Goal: Find specific fact: Find specific fact

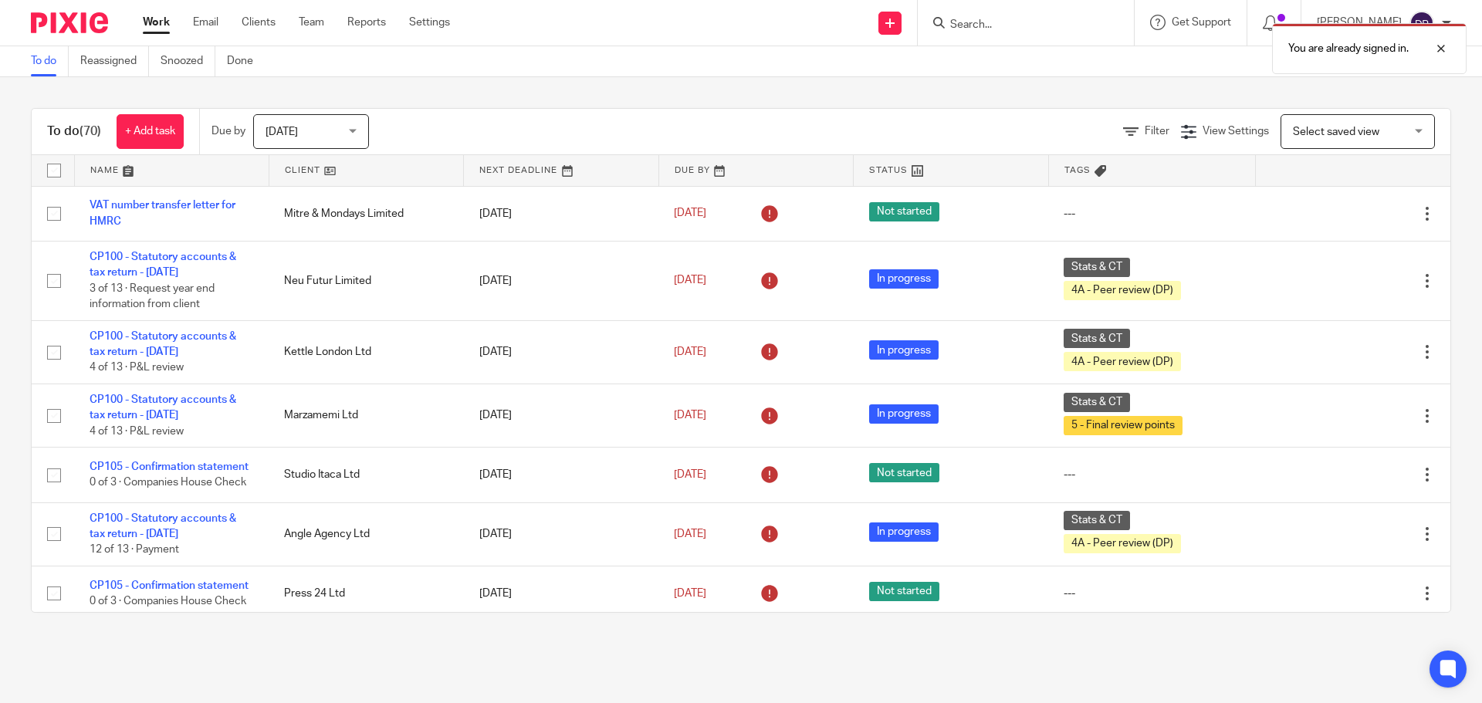
click at [1025, 25] on div "You are already signed in." at bounding box center [1104, 44] width 726 height 59
click at [996, 22] on div "You are already signed in." at bounding box center [1104, 44] width 726 height 59
click at [1448, 49] on div at bounding box center [1430, 48] width 42 height 19
click at [1007, 27] on input "Search" at bounding box center [1018, 26] width 139 height 14
type input "heed"
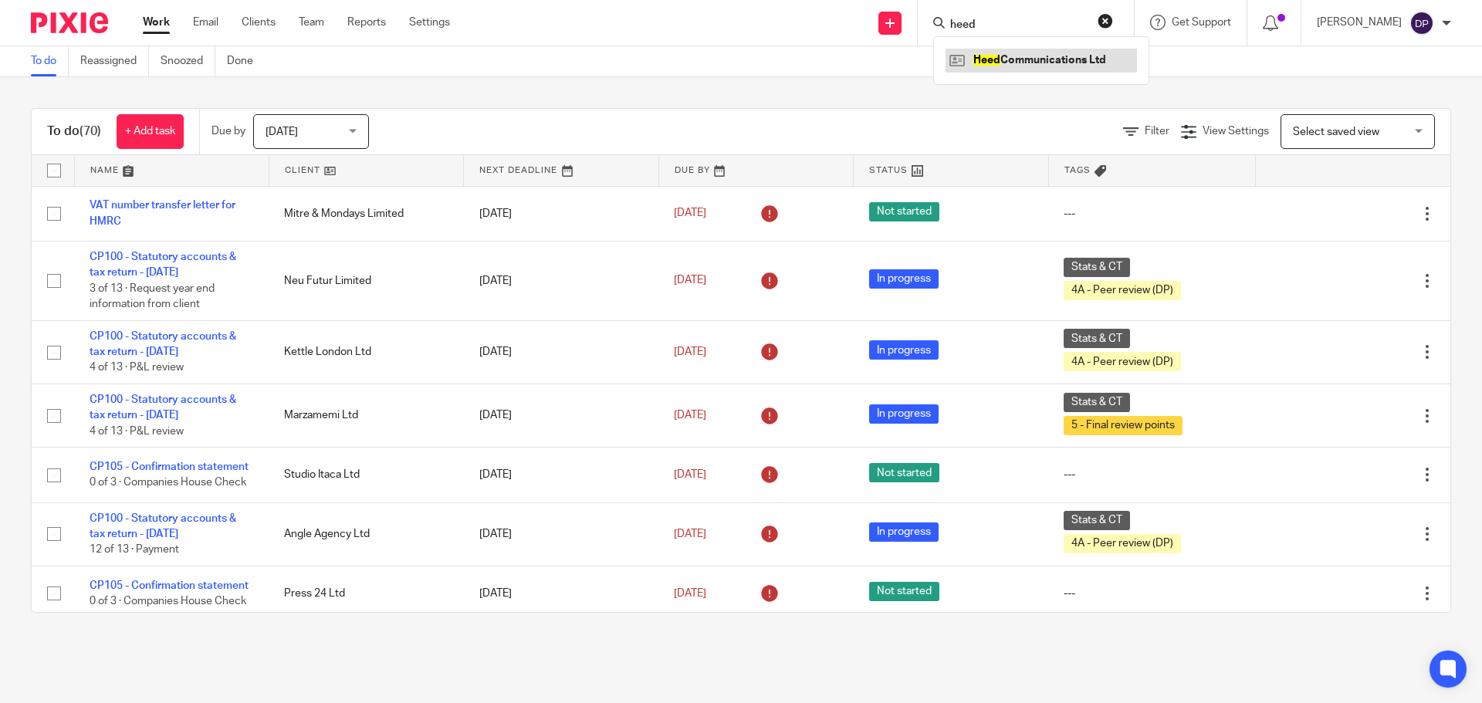
click at [1044, 53] on link at bounding box center [1041, 60] width 191 height 23
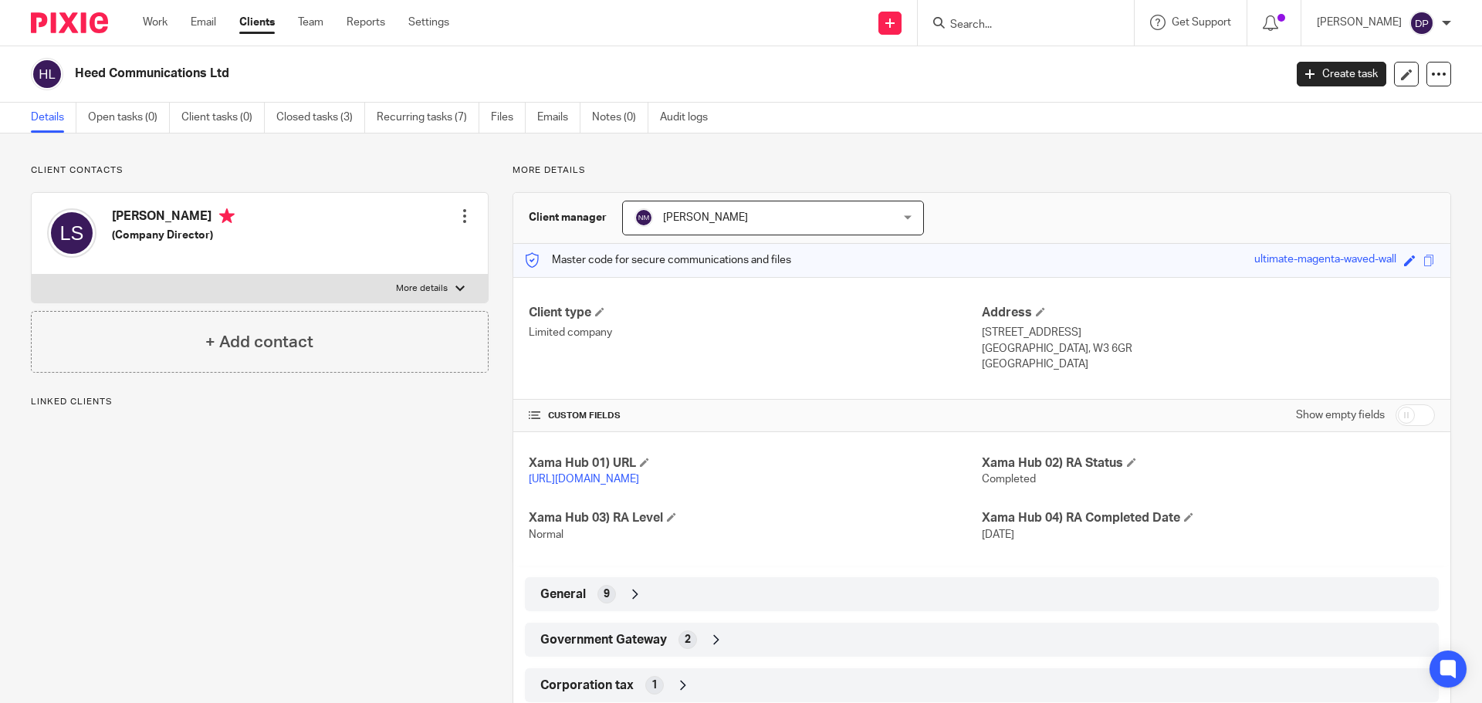
scroll to position [59, 0]
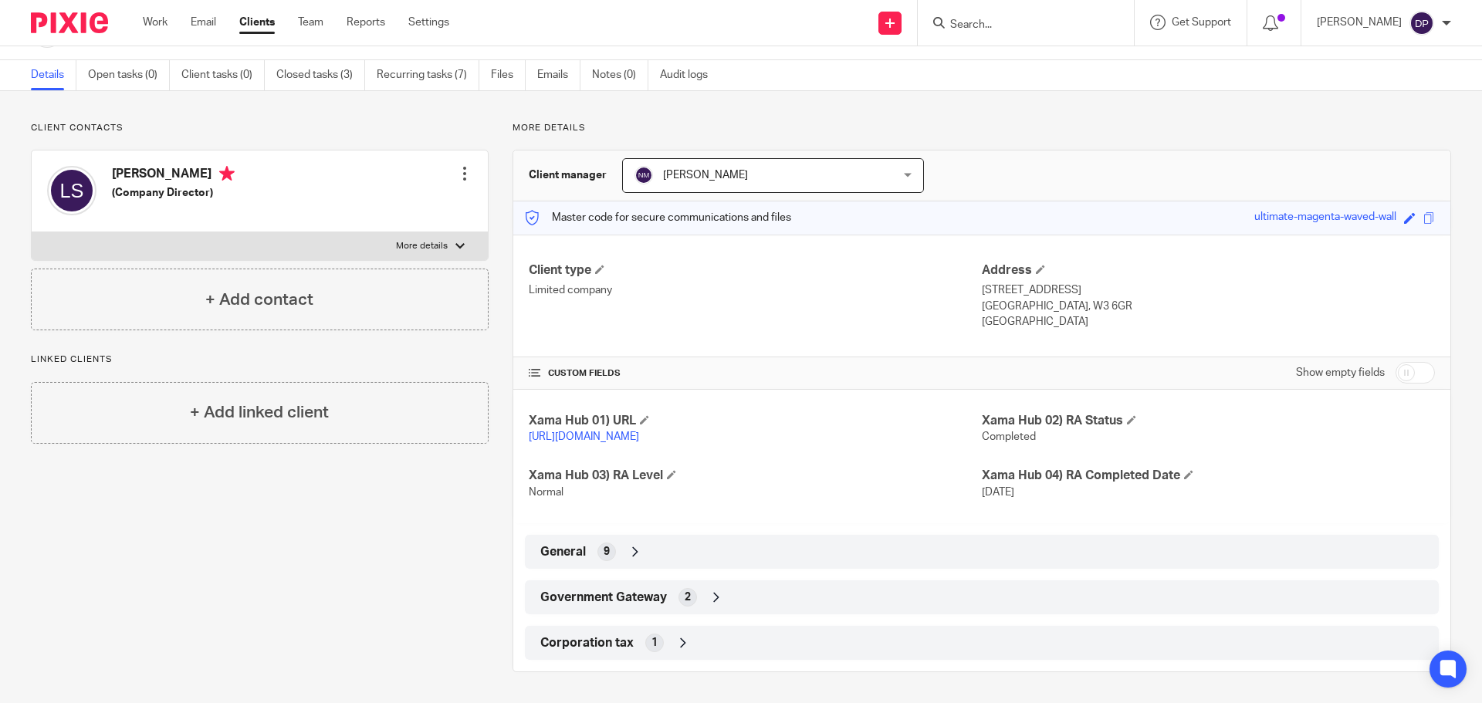
click at [625, 638] on span "Corporation tax" at bounding box center [586, 643] width 93 height 16
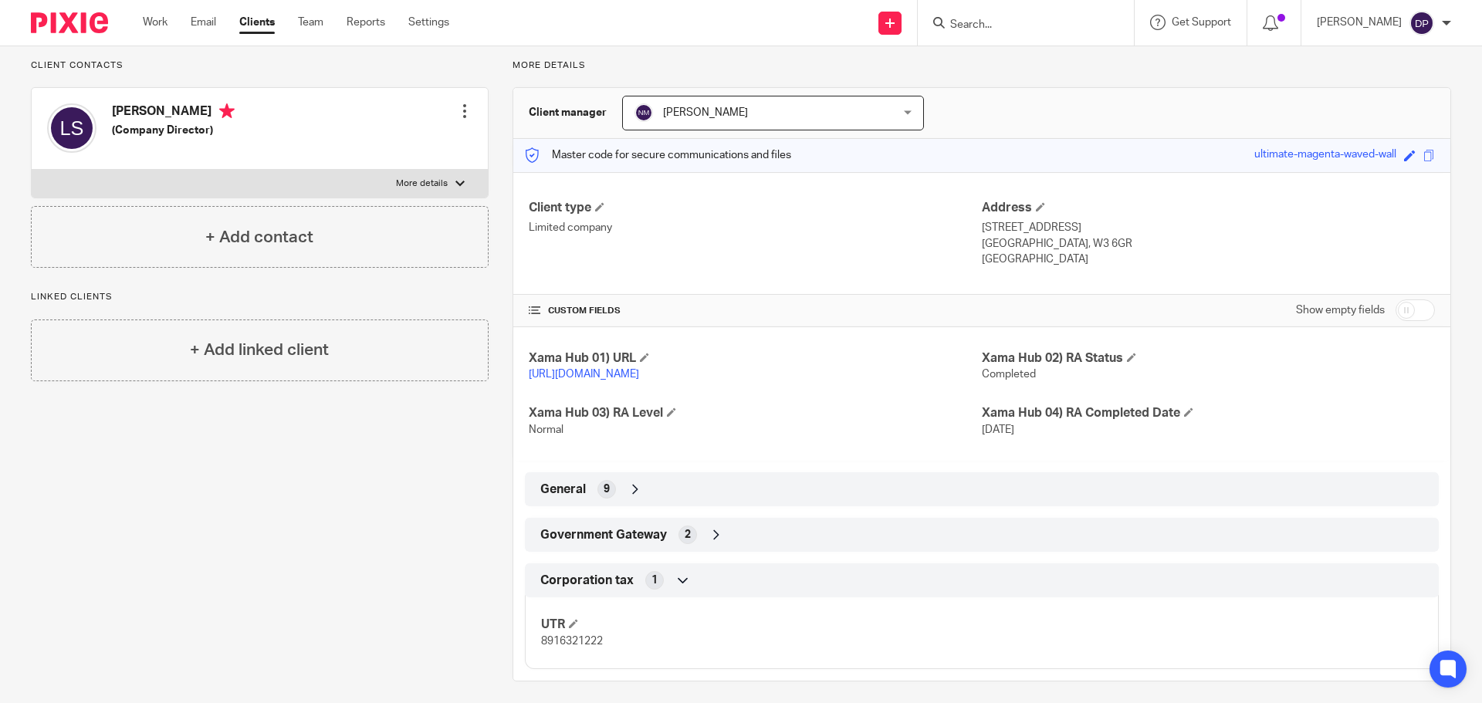
scroll to position [130, 0]
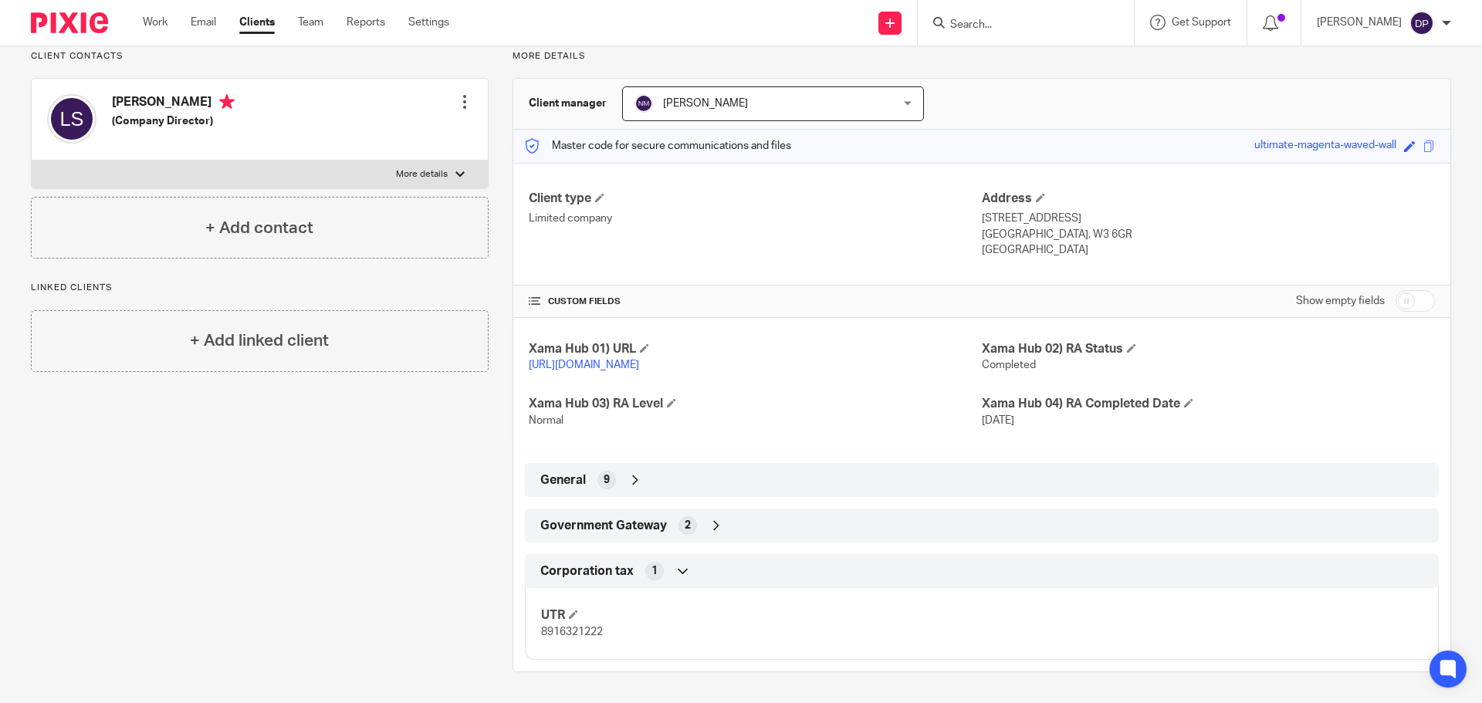
click at [571, 630] on span "8916321222" at bounding box center [572, 632] width 62 height 11
copy span "8916321222"
